Goal: Find specific page/section: Find specific page/section

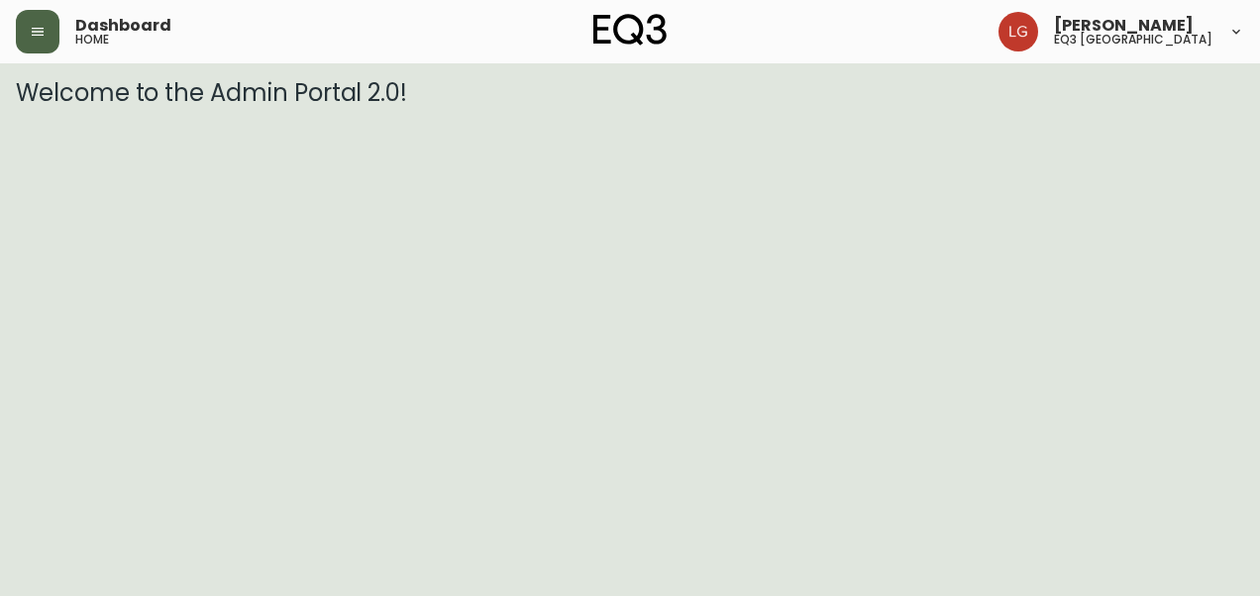
click at [49, 21] on button "button" at bounding box center [38, 32] width 44 height 44
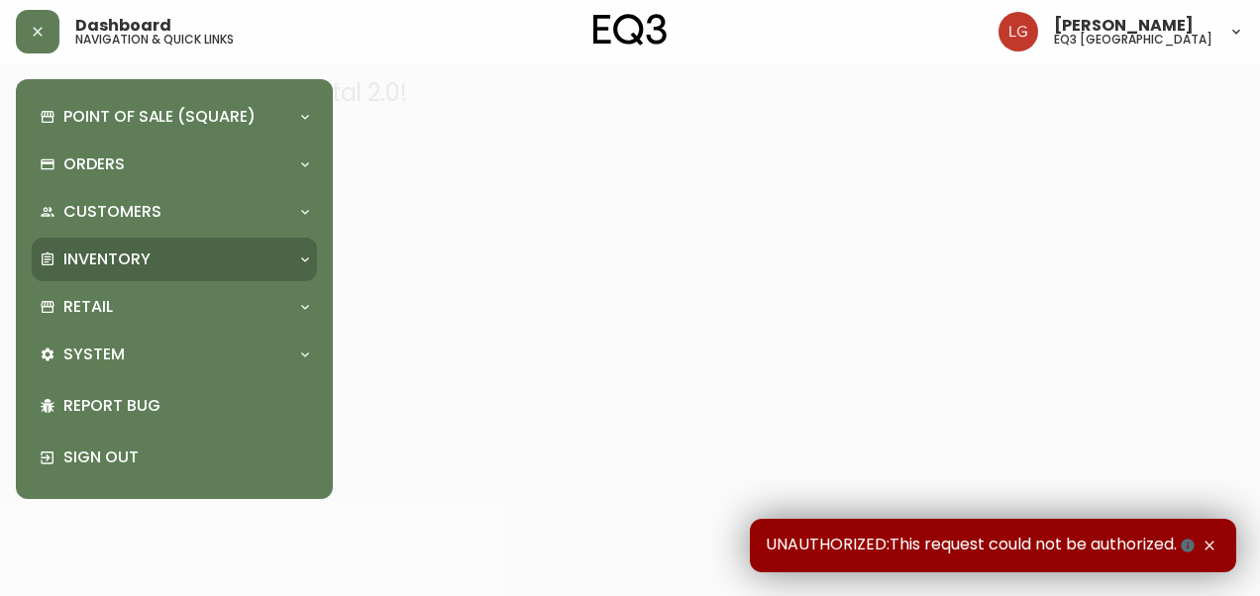
click at [98, 252] on p "Inventory" at bounding box center [106, 260] width 87 height 22
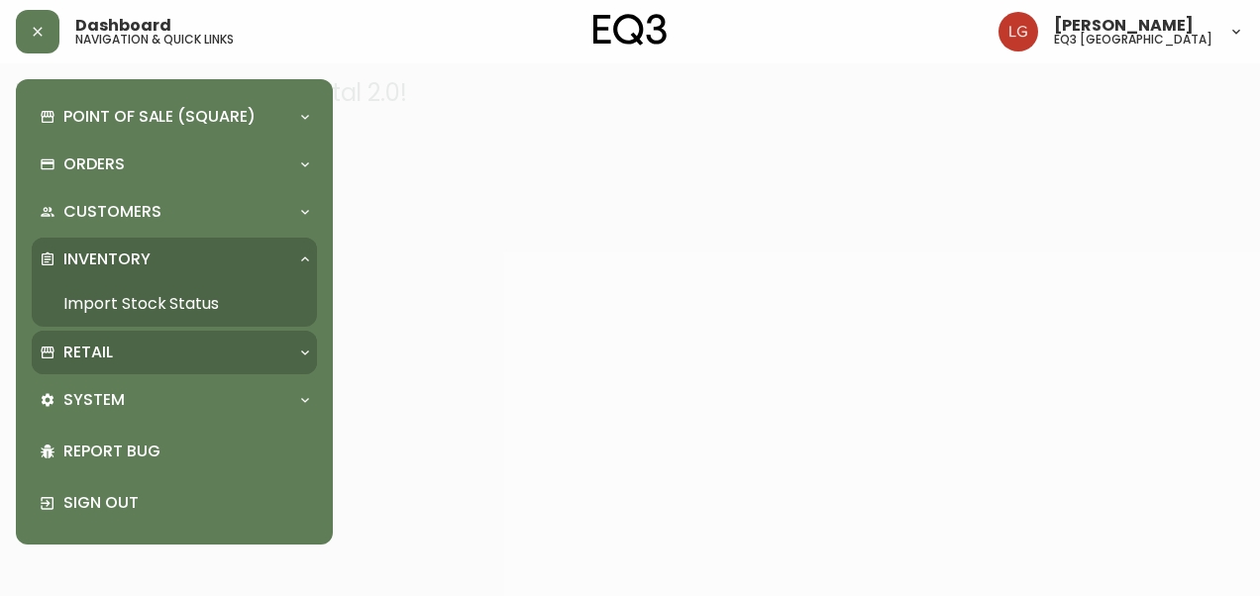
click at [119, 358] on div "Retail" at bounding box center [165, 353] width 250 height 22
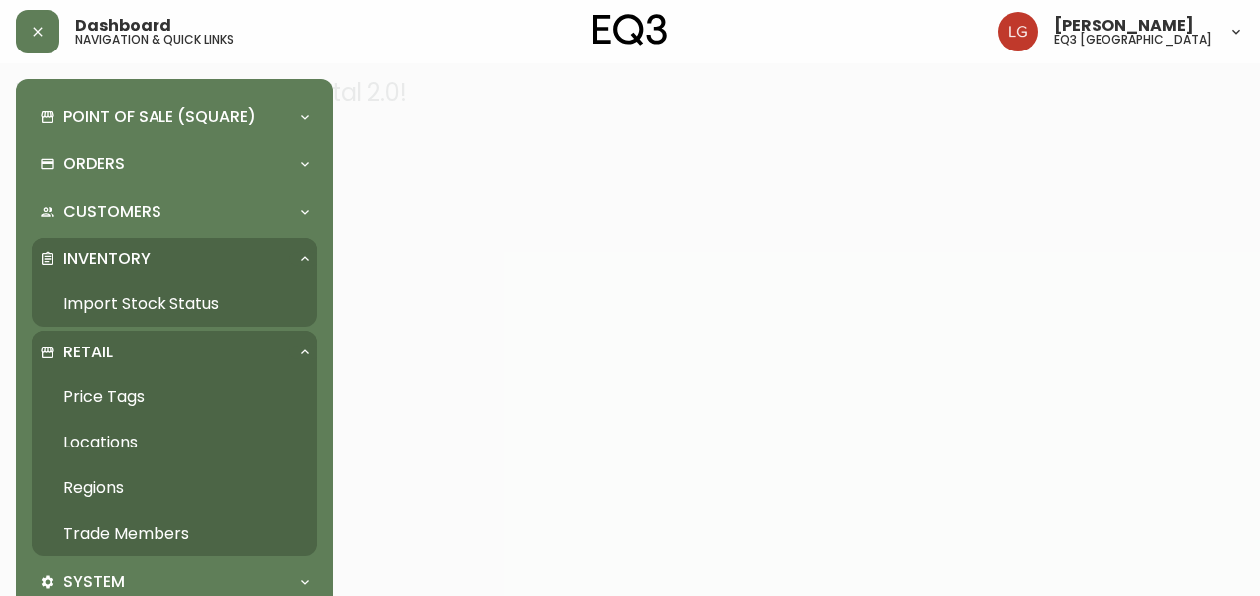
click at [152, 535] on link "Trade Members" at bounding box center [174, 534] width 285 height 46
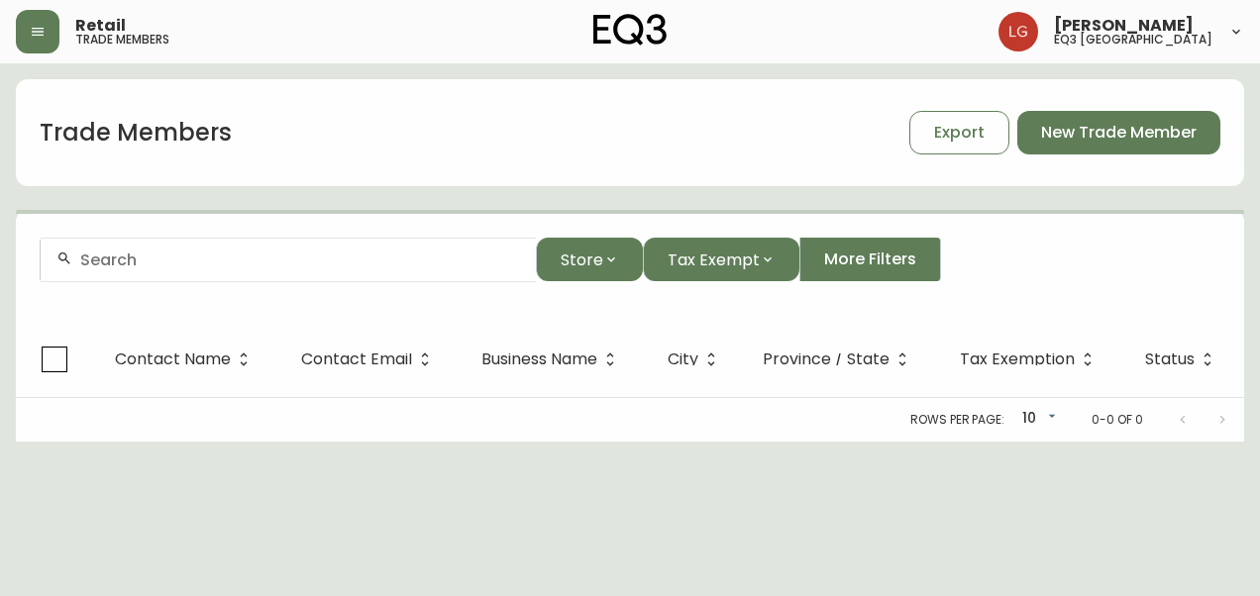
click at [460, 275] on div at bounding box center [288, 260] width 495 height 45
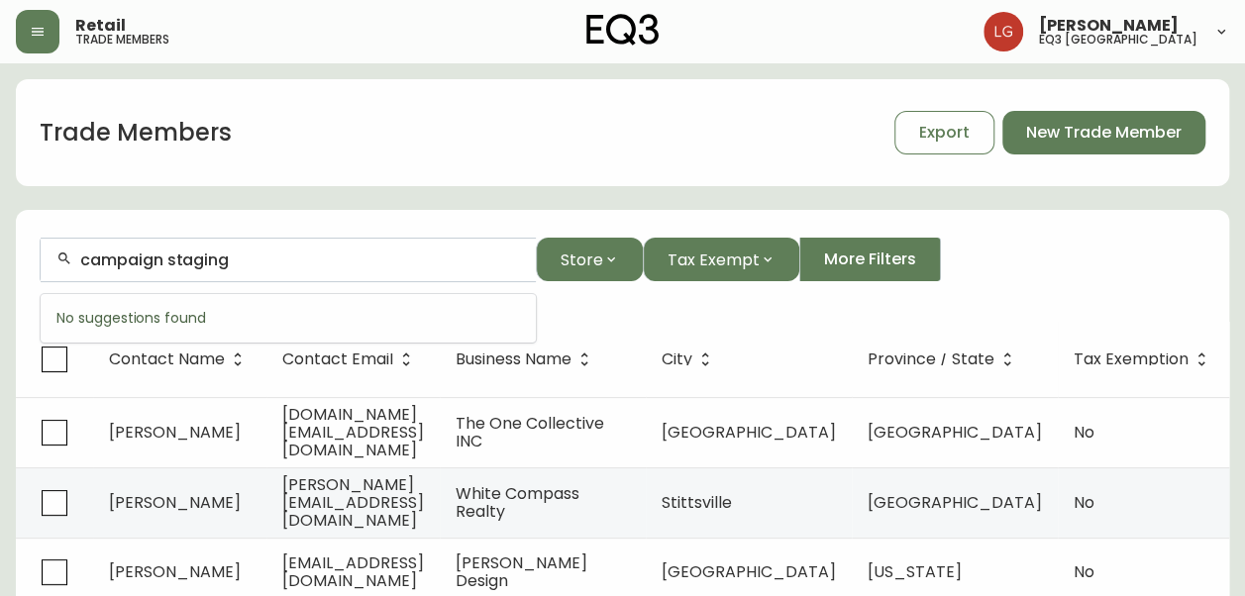
drag, startPoint x: 168, startPoint y: 257, endPoint x: 4, endPoint y: 256, distance: 164.4
click at [4, 255] on main "Trade Members Export New Trade Member campaign staging Store Tax Exempt More Fi…" at bounding box center [622, 601] width 1245 height 1077
click at [162, 262] on input "staging" at bounding box center [300, 260] width 440 height 19
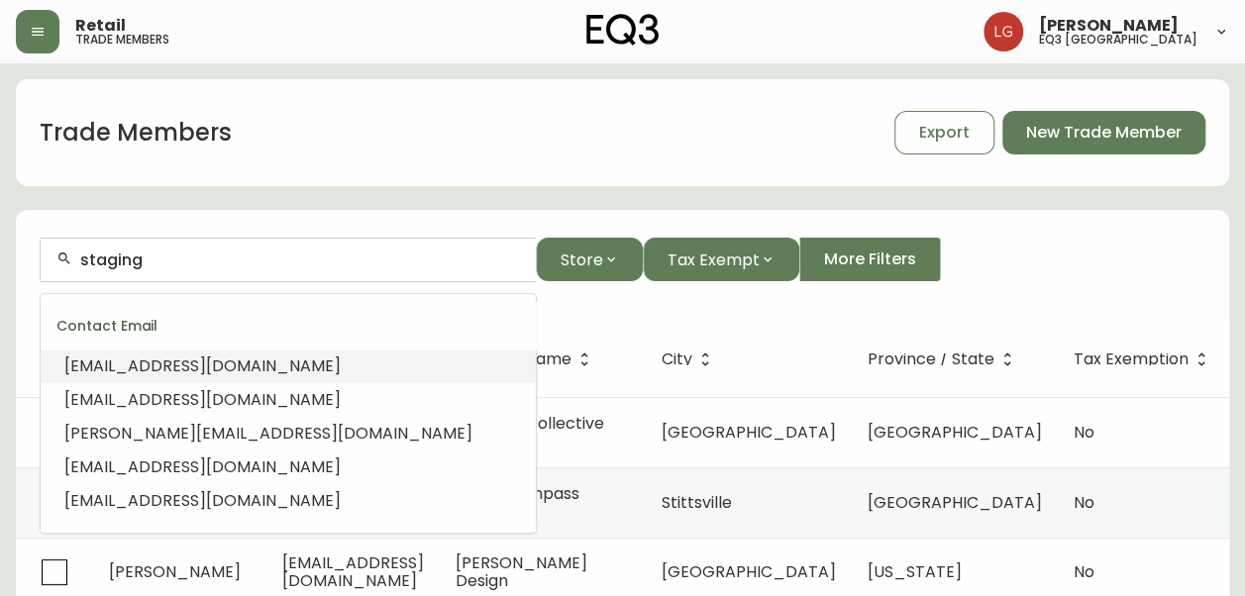
drag, startPoint x: 186, startPoint y: 261, endPoint x: -4, endPoint y: 225, distance: 193.5
click at [0, 225] on html "Retail trade members [PERSON_NAME] eq3 winnipeg Trade Members Export New Trade …" at bounding box center [622, 570] width 1245 height 1140
type input "staging"
drag, startPoint x: 196, startPoint y: 267, endPoint x: 32, endPoint y: 248, distance: 165.6
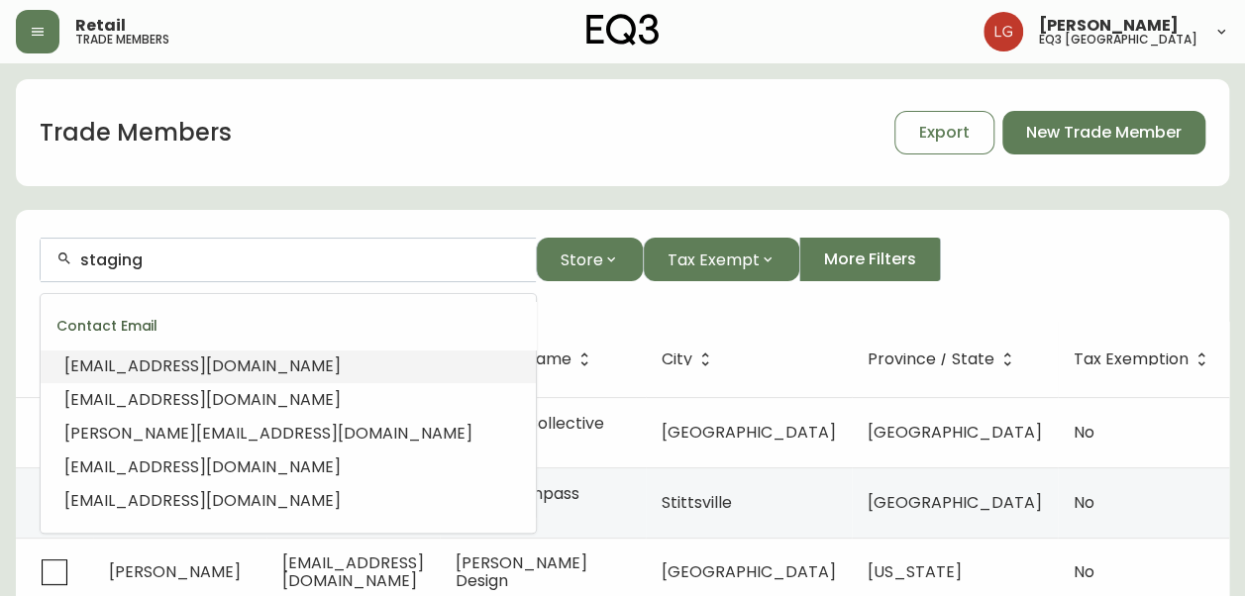
click at [34, 249] on form "staging Store Tax Exempt More Filters" at bounding box center [623, 268] width 1214 height 108
